Goal: Transaction & Acquisition: Register for event/course

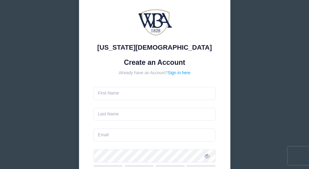
scroll to position [61, 0]
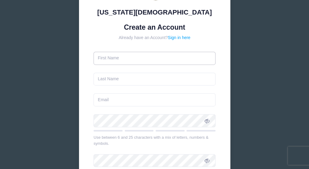
drag, startPoint x: 113, startPoint y: 60, endPoint x: 162, endPoint y: 50, distance: 50.1
click at [114, 59] on input "text" at bounding box center [154, 58] width 122 height 13
drag, startPoint x: 102, startPoint y: 57, endPoint x: 126, endPoint y: 57, distance: 24.2
click at [102, 57] on input "text" at bounding box center [154, 58] width 122 height 13
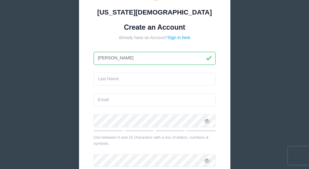
type input "Kathy"
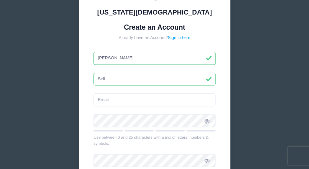
type input "Self"
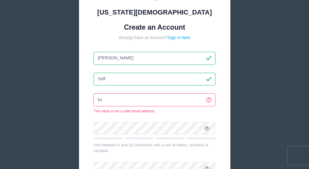
type input "kself60@gmail.com"
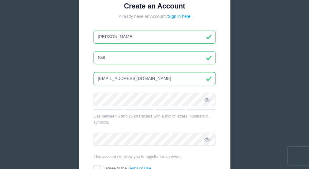
scroll to position [91, 0]
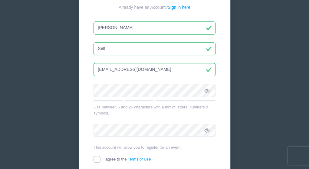
click at [207, 91] on icon at bounding box center [207, 90] width 5 height 5
click at [207, 90] on icon at bounding box center [207, 90] width 5 height 5
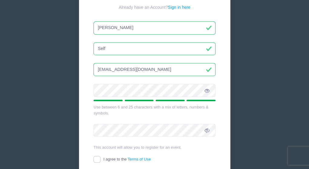
click at [206, 130] on icon at bounding box center [207, 130] width 5 height 5
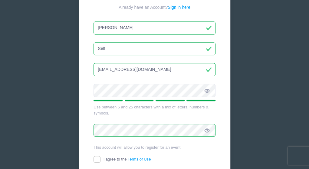
click at [208, 90] on icon at bounding box center [207, 90] width 5 height 5
click at [206, 131] on icon at bounding box center [207, 130] width 5 height 5
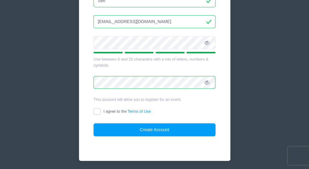
scroll to position [151, 0]
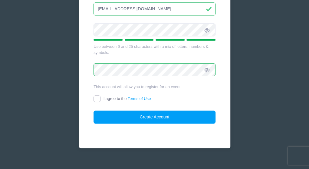
click at [98, 100] on input "I agree to the Terms of Use" at bounding box center [96, 98] width 7 height 7
checkbox input "true"
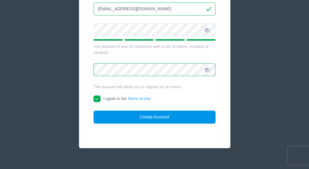
click at [146, 117] on button "Create Account" at bounding box center [154, 116] width 122 height 13
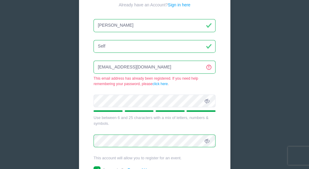
scroll to position [84, 0]
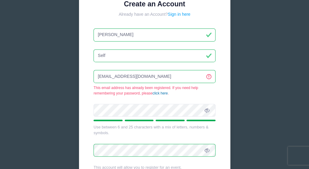
click at [162, 92] on link "click here" at bounding box center [160, 93] width 15 height 4
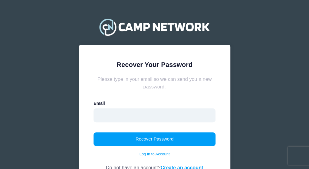
click at [106, 116] on input "email" at bounding box center [154, 115] width 122 height 14
type input "[EMAIL_ADDRESS][DOMAIN_NAME]"
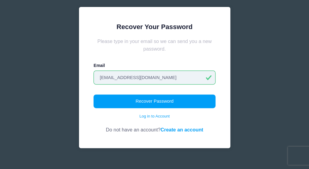
scroll to position [46, 0]
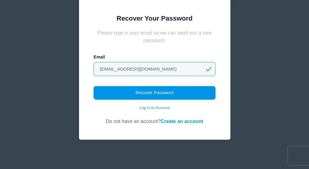
click at [157, 91] on button "Recover Password" at bounding box center [154, 93] width 122 height 14
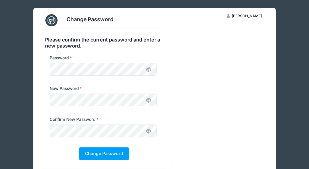
click at [148, 71] on icon at bounding box center [148, 69] width 5 height 5
click at [149, 101] on icon at bounding box center [148, 100] width 5 height 5
click at [148, 130] on icon at bounding box center [148, 131] width 5 height 5
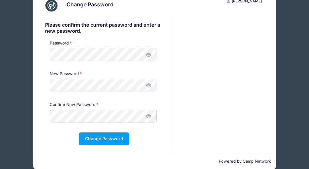
scroll to position [23, 0]
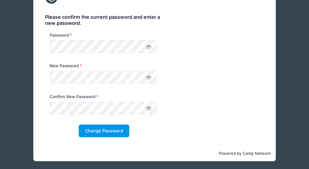
click at [102, 131] on button "Change Password" at bounding box center [104, 130] width 51 height 13
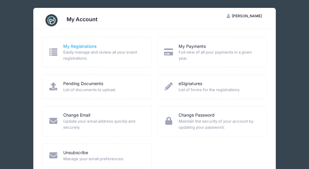
click at [83, 45] on link "My Registrations" at bounding box center [79, 46] width 33 height 6
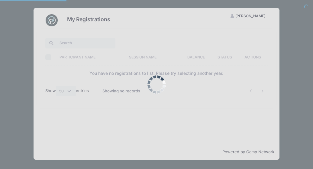
select select "50"
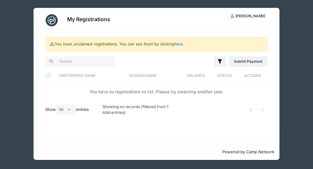
click at [178, 44] on link "here" at bounding box center [178, 43] width 9 height 5
click at [179, 44] on link "here" at bounding box center [178, 43] width 9 height 5
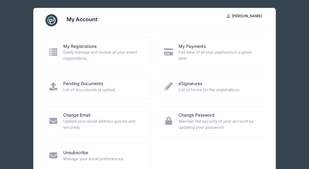
click at [251, 14] on span "Kathy Self" at bounding box center [246, 16] width 30 height 5
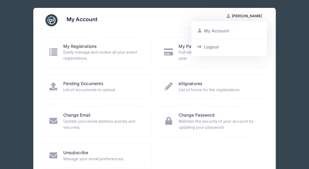
click at [137, 112] on div "Change Email" at bounding box center [103, 115] width 80 height 6
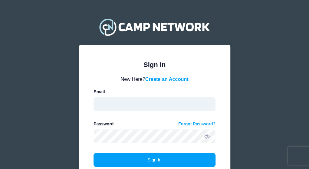
type input "[EMAIL_ADDRESS][DOMAIN_NAME]"
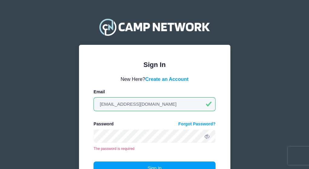
click at [207, 137] on icon at bounding box center [207, 136] width 5 height 5
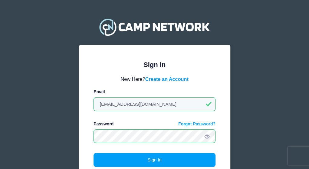
click at [258, 110] on div "Sign In Please login to continue. Directors are required to create an account p…" at bounding box center [154, 114] width 309 height 228
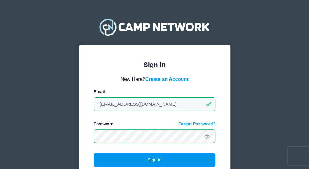
click at [158, 160] on button "Sign In" at bounding box center [154, 160] width 122 height 14
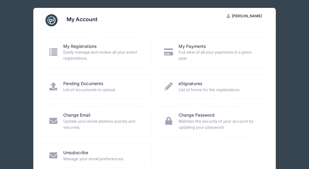
click at [52, 21] on img at bounding box center [51, 20] width 12 height 12
click at [87, 82] on link "Pending Documents" at bounding box center [83, 83] width 40 height 6
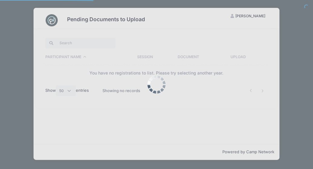
select select "50"
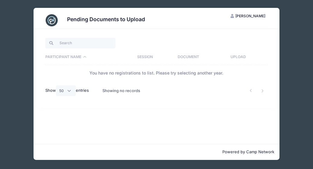
click at [147, 57] on th "Session" at bounding box center [154, 57] width 41 height 16
click at [147, 57] on th "Session" at bounding box center [149, 57] width 51 height 16
click at [193, 57] on th "Document" at bounding box center [201, 57] width 53 height 16
click at [79, 41] on input "search" at bounding box center [80, 43] width 70 height 10
click at [68, 42] on input "search" at bounding box center [80, 43] width 70 height 10
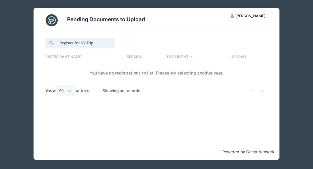
type input "Register for KY Trip"
click at [258, 16] on span "[PERSON_NAME]" at bounding box center [251, 16] width 30 height 5
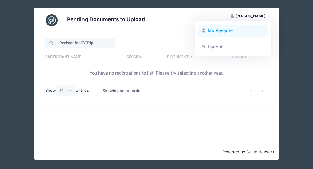
click at [218, 32] on link "My Account" at bounding box center [233, 30] width 70 height 11
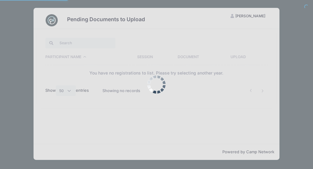
select select "50"
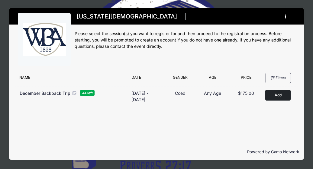
click at [286, 17] on icon "button" at bounding box center [287, 17] width 5 height 0
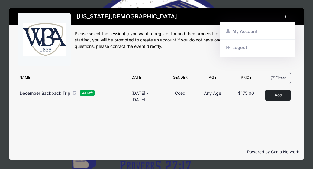
click at [285, 17] on icon "button" at bounding box center [287, 17] width 5 height 0
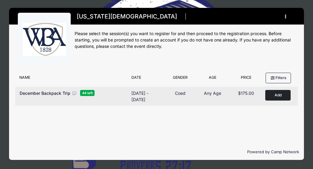
click at [56, 91] on span "December Backpack Trip" at bounding box center [45, 92] width 51 height 5
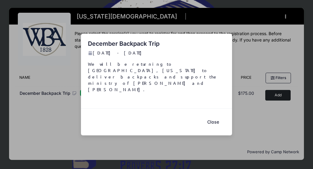
click at [214, 116] on button "Close" at bounding box center [213, 122] width 24 height 13
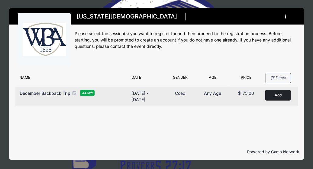
click at [280, 95] on button "Add to Cart" at bounding box center [278, 95] width 25 height 11
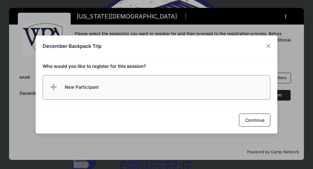
click at [76, 87] on span "New Participant" at bounding box center [82, 87] width 34 height 7
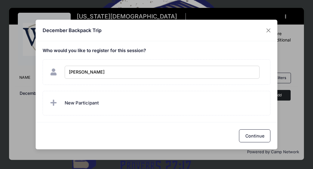
type input "Kathy Self"
checkbox input "true"
click at [257, 136] on button "Continue" at bounding box center [254, 135] width 31 height 13
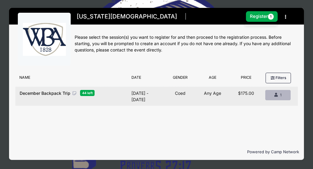
click at [277, 95] on icon "button" at bounding box center [277, 95] width 5 height 0
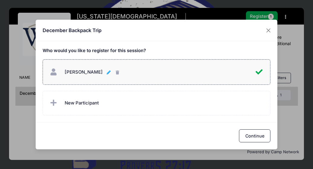
click at [107, 73] on icon "button" at bounding box center [109, 73] width 5 height 0
click at [256, 136] on button "Continue" at bounding box center [254, 135] width 31 height 13
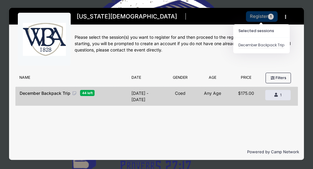
click at [260, 17] on button "Register 1" at bounding box center [262, 16] width 32 height 11
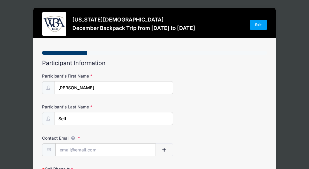
select select
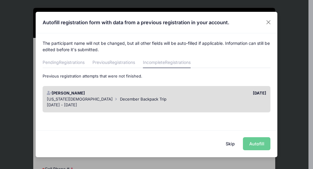
click at [233, 144] on button "Skip" at bounding box center [230, 143] width 21 height 13
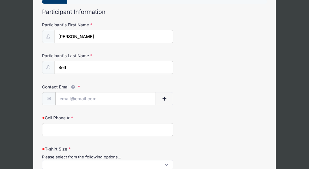
scroll to position [61, 0]
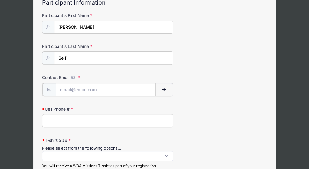
click at [72, 88] on input "Contact Email" at bounding box center [106, 89] width 100 height 13
type input "kself60@gmail.com"
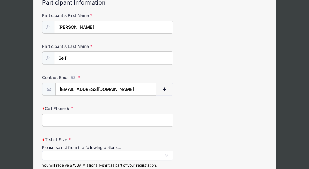
type input "4782511498"
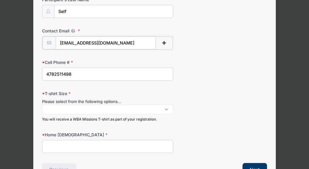
scroll to position [121, 0]
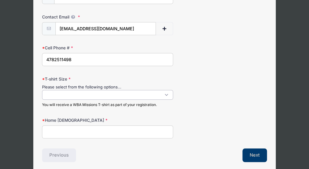
click at [167, 94] on span at bounding box center [107, 95] width 131 height 10
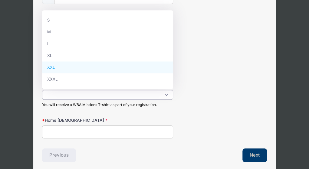
select select "XXL"
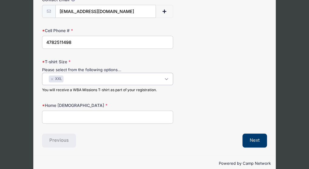
scroll to position [147, 0]
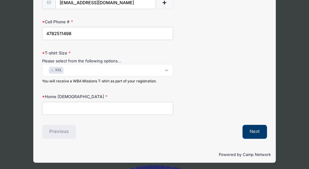
click at [78, 107] on input "Home Church" at bounding box center [107, 108] width 131 height 13
type input "Lakeside"
click at [251, 131] on button "Next" at bounding box center [254, 132] width 25 height 14
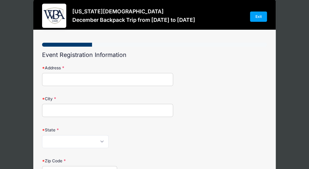
scroll to position [0, 0]
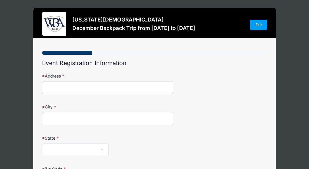
drag, startPoint x: 67, startPoint y: 87, endPoint x: 78, endPoint y: 86, distance: 10.3
click at [67, 87] on input "Address" at bounding box center [107, 87] width 131 height 13
type input "342 Log Cabin Rd. NE APT 33D"
type input "Milledgeville"
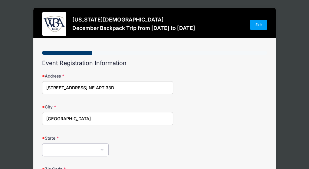
select select "GA"
type input "31061"
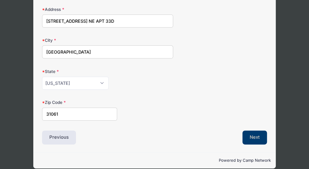
scroll to position [73, 0]
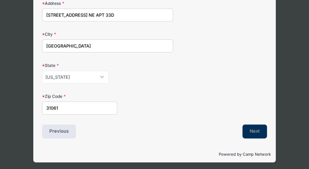
click at [254, 130] on button "Next" at bounding box center [254, 131] width 25 height 14
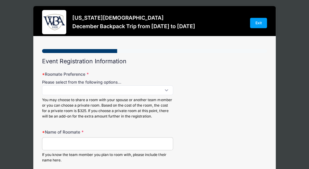
scroll to position [0, 0]
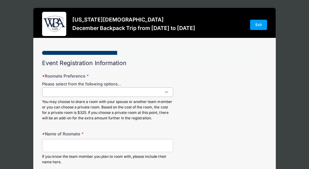
click at [167, 92] on span at bounding box center [107, 92] width 131 height 10
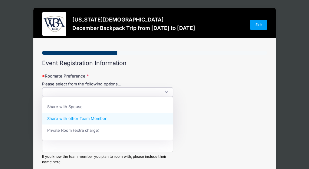
select select "Share with other Team Member"
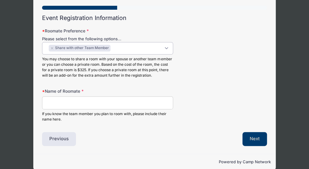
scroll to position [53, 0]
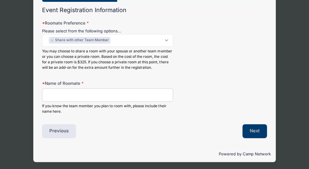
click at [65, 95] on input "Name of Roomate" at bounding box center [107, 94] width 131 height 13
type input "Dimetri Yancie"
click at [255, 129] on button "Next" at bounding box center [254, 131] width 25 height 14
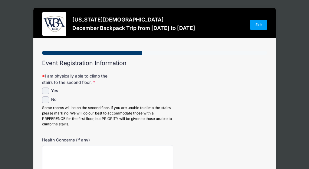
scroll to position [0, 0]
click at [47, 91] on input "Yes" at bounding box center [45, 90] width 7 height 7
checkbox input "true"
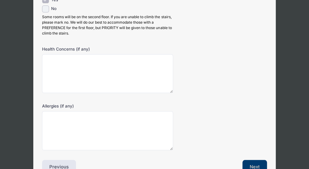
scroll to position [61, 0]
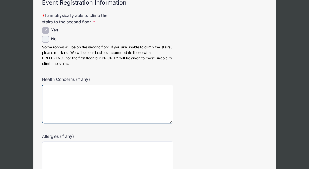
click at [50, 90] on textarea "Health Concerns (if any)" at bounding box center [107, 103] width 131 height 39
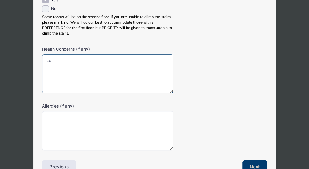
type textarea "L"
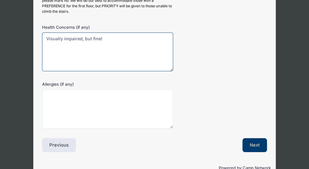
scroll to position [121, 0]
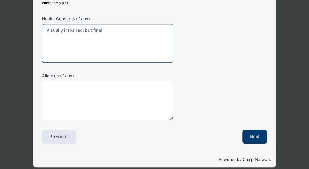
type textarea "Visually impaired, but fine!"
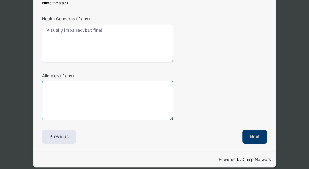
click at [61, 87] on textarea "Allergies (if any)" at bounding box center [107, 100] width 131 height 39
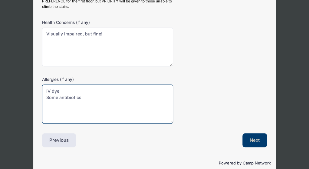
scroll to position [126, 0]
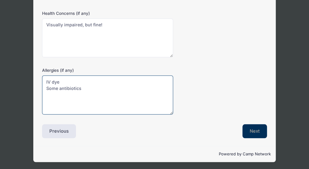
type textarea "IV dye Some antibiotics"
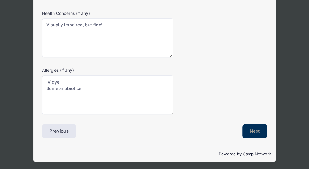
click at [253, 131] on button "Next" at bounding box center [254, 131] width 25 height 14
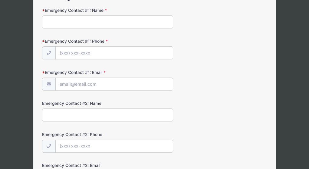
scroll to position [0, 0]
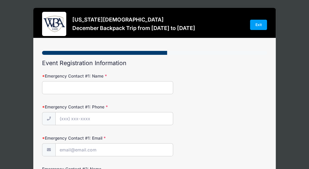
click at [93, 87] on input "Emergency Contact #1: Name" at bounding box center [107, 87] width 131 height 13
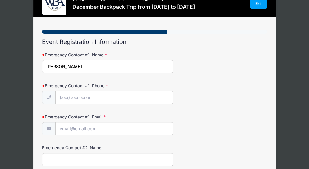
scroll to position [30, 0]
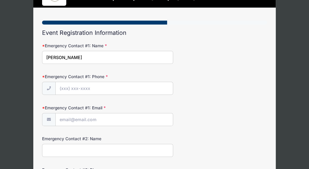
type input "Kelly Carter"
click at [75, 86] on input "Emergency Contact #1: Phone" at bounding box center [114, 88] width 117 height 13
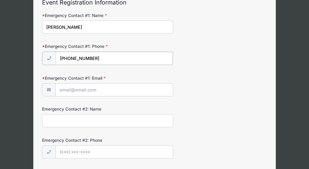
scroll to position [91, 0]
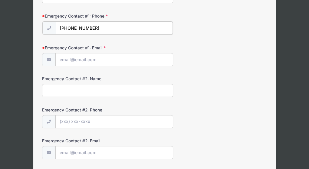
type input "(478) 251-3993"
click at [82, 58] on input "Emergency Contact #1: Email" at bounding box center [114, 59] width 117 height 13
type input "kellyself91@gmail.com"
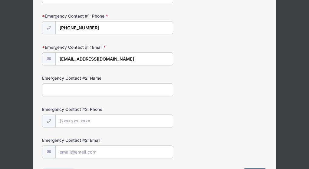
click at [61, 91] on input "Emergency Contact #2: Name" at bounding box center [107, 89] width 131 height 13
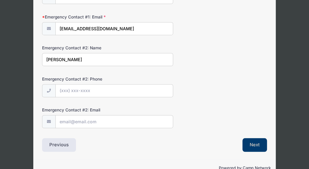
type input "Jon Self"
click at [95, 88] on input "Emergency Contact #2: Phone" at bounding box center [114, 90] width 117 height 13
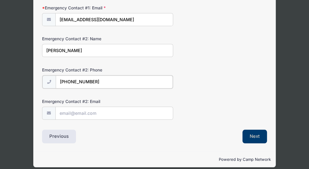
scroll to position [135, 0]
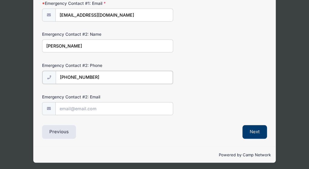
type input "(478) 251-9776"
click at [77, 109] on input "Emergency Contact #2: Email" at bounding box center [114, 108] width 117 height 13
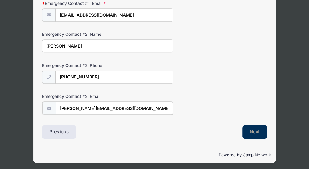
type input "jon.self@hotmail.com"
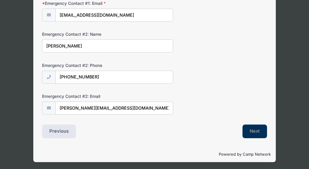
click at [255, 132] on button "Next" at bounding box center [254, 131] width 25 height 14
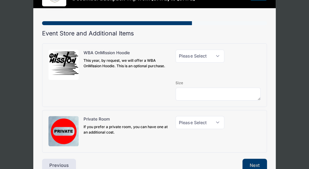
scroll to position [30, 0]
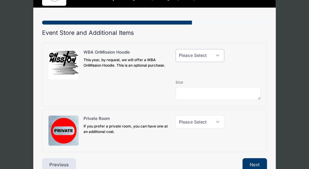
click at [217, 55] on select "Please Select Yes (+$40.00) No" at bounding box center [199, 55] width 49 height 13
select select "0"
click at [175, 49] on select "Please Select Yes (+$40.00) No" at bounding box center [199, 55] width 49 height 13
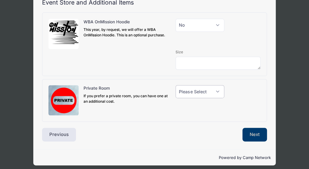
click at [217, 91] on select "Please Select Yes (+$150.00) No" at bounding box center [199, 91] width 49 height 13
select select "0"
click at [175, 85] on select "Please Select Yes (+$150.00) No" at bounding box center [199, 91] width 49 height 13
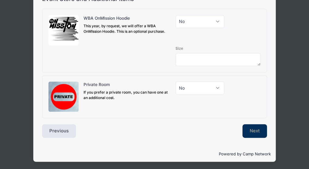
click at [257, 132] on button "Next" at bounding box center [254, 131] width 25 height 14
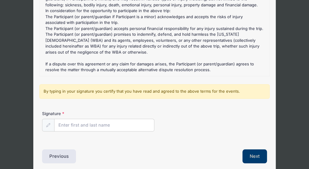
scroll to position [115, 0]
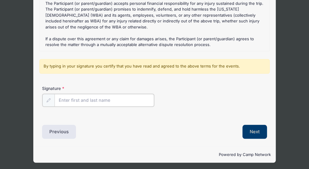
click at [72, 100] on input "Signature" at bounding box center [104, 100] width 100 height 13
type input "Kathy Self"
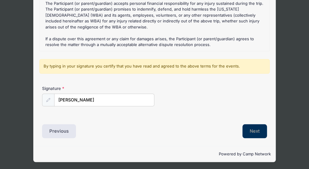
click at [253, 130] on button "Next" at bounding box center [254, 131] width 25 height 14
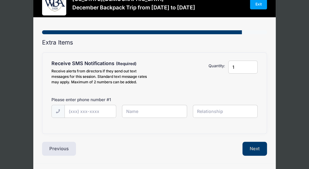
scroll to position [30, 0]
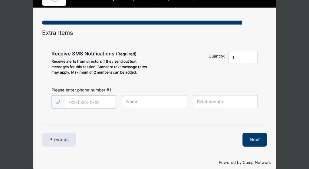
click at [68, 102] on input "text" at bounding box center [90, 101] width 51 height 13
type input "(478) 251-1498"
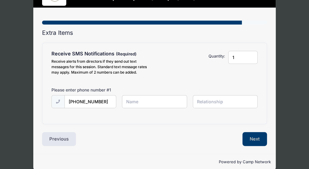
click at [140, 100] on input "text" at bounding box center [154, 101] width 65 height 13
type input "[PERSON_NAME]"
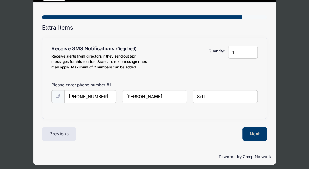
scroll to position [38, 0]
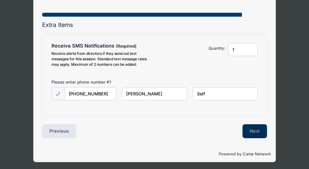
type input "Self"
click at [255, 130] on button "Next" at bounding box center [254, 131] width 25 height 14
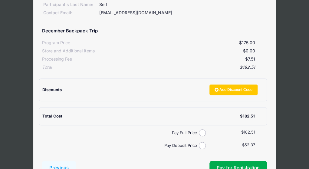
scroll to position [121, 0]
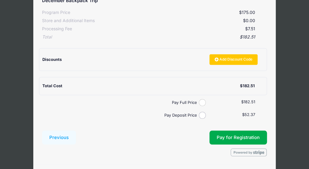
click at [203, 102] on input "Pay Full Price" at bounding box center [202, 102] width 7 height 7
radio input "true"
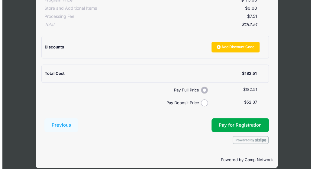
scroll to position [139, 0]
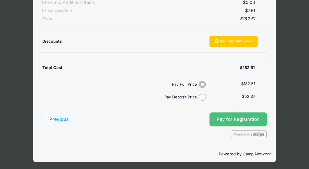
click at [240, 118] on span "Pay for Registration" at bounding box center [238, 118] width 43 height 5
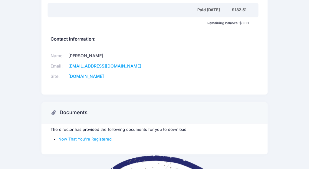
scroll to position [174, 0]
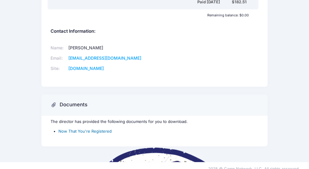
click at [84, 129] on link "Now That You're Registered" at bounding box center [84, 131] width 53 height 5
